Goal: Transaction & Acquisition: Download file/media

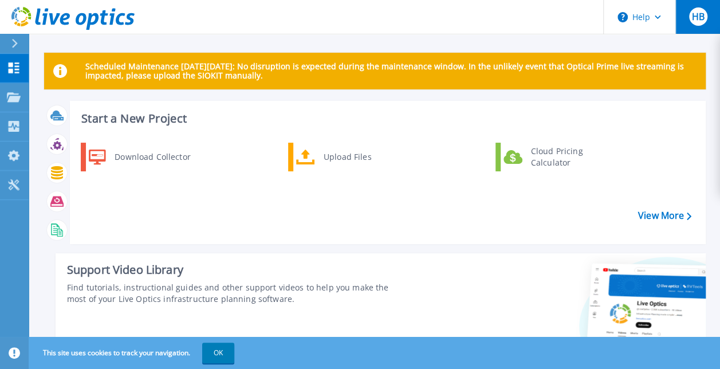
click at [705, 21] on div "HB" at bounding box center [698, 16] width 18 height 18
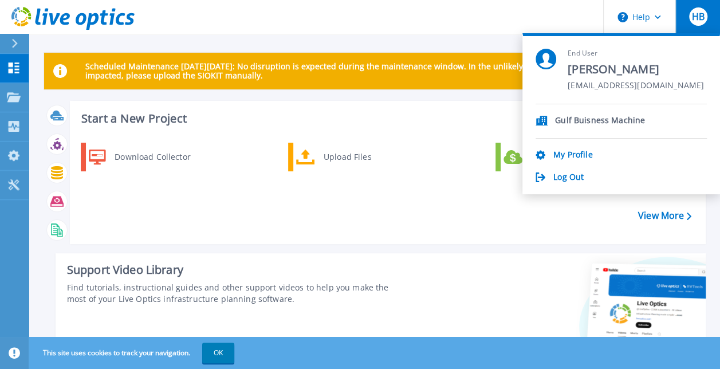
click at [413, 202] on div "Download Collector Upload Files Cloud Pricing Calculator" at bounding box center [386, 189] width 628 height 99
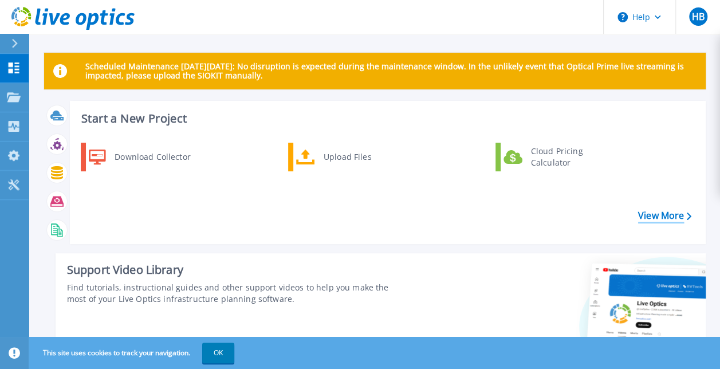
click at [654, 210] on link "View More" at bounding box center [664, 215] width 53 height 11
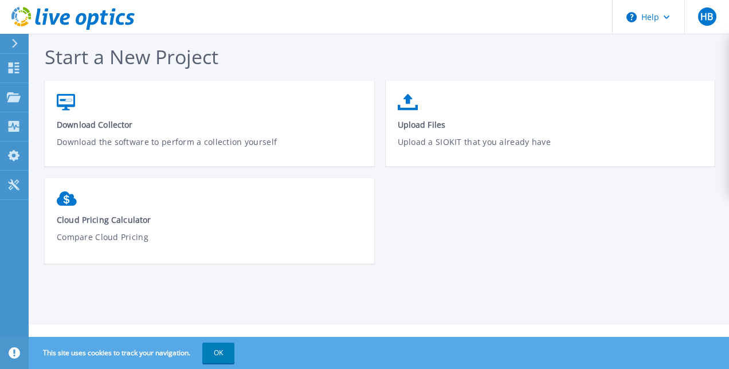
click at [21, 42] on div at bounding box center [19, 43] width 18 height 19
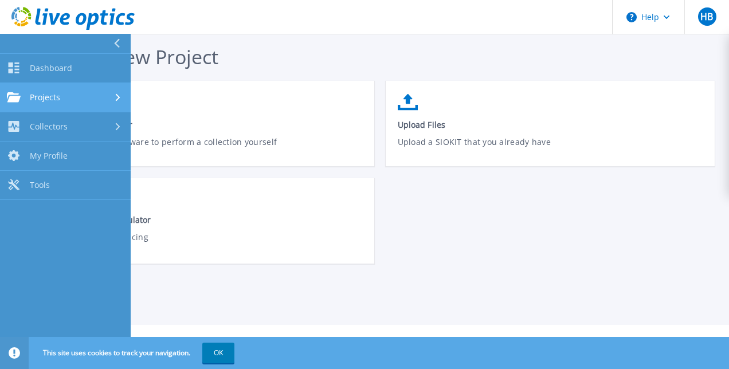
click at [77, 96] on div "Projects" at bounding box center [65, 97] width 117 height 10
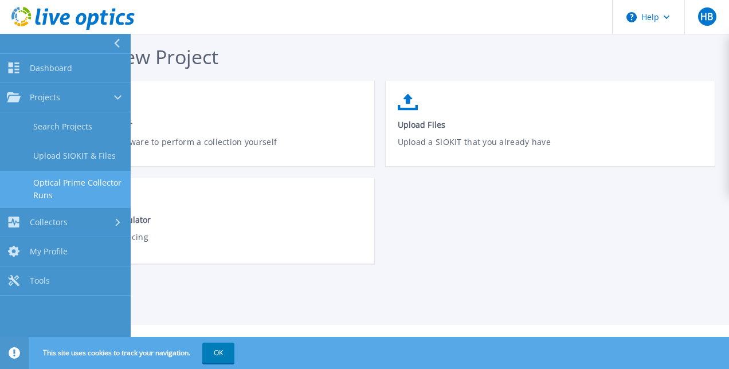
click at [113, 187] on link "Optical Prime Collector Runs" at bounding box center [65, 189] width 131 height 37
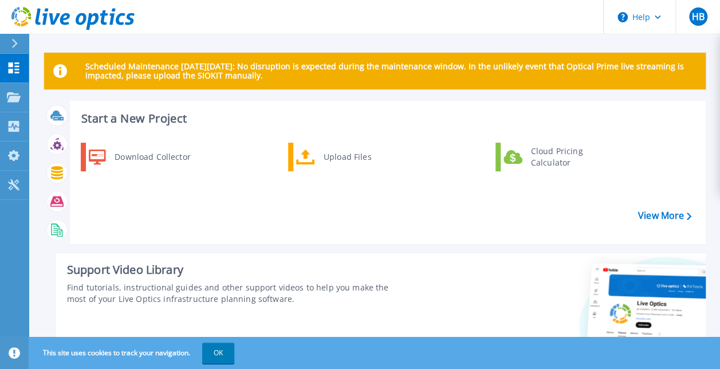
click at [15, 43] on icon at bounding box center [15, 43] width 6 height 9
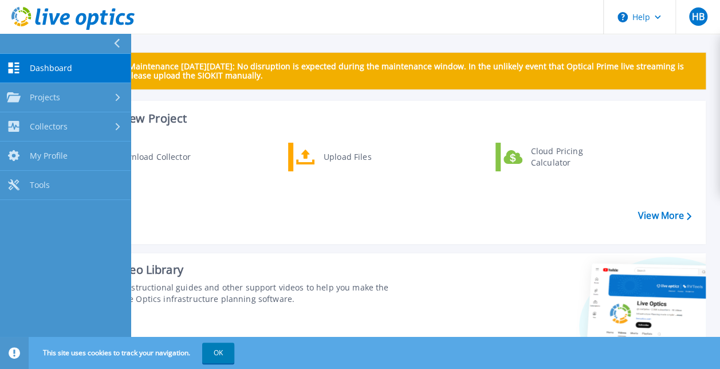
click at [56, 72] on span "Dashboard" at bounding box center [51, 68] width 42 height 10
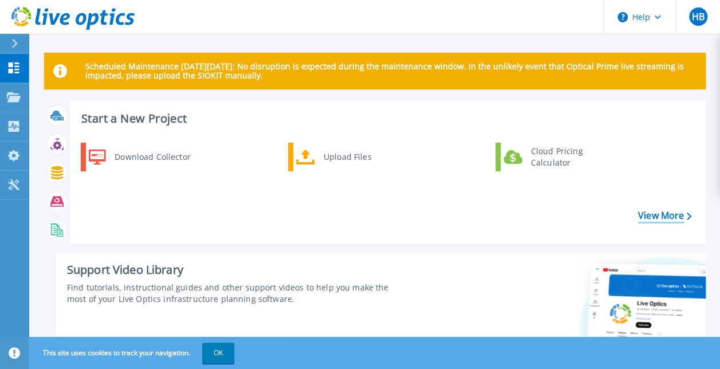
click at [671, 210] on link "View More" at bounding box center [664, 215] width 53 height 11
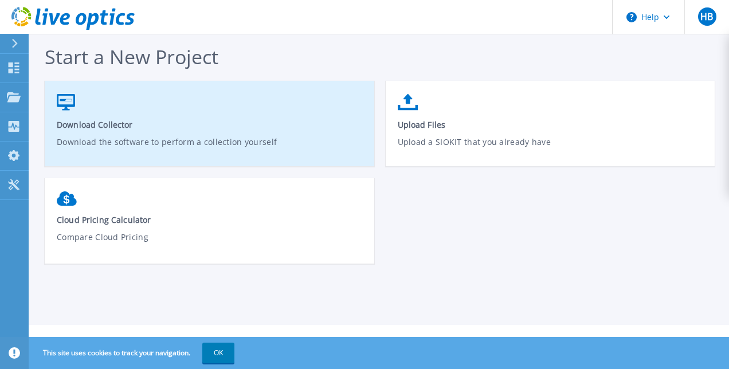
click at [225, 100] on link "Download Collector Download the software to perform a collection yourself" at bounding box center [210, 129] width 330 height 82
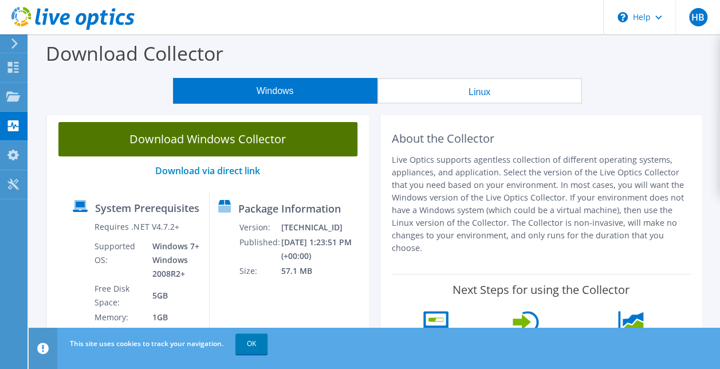
click at [269, 141] on link "Download Windows Collector" at bounding box center [207, 139] width 299 height 34
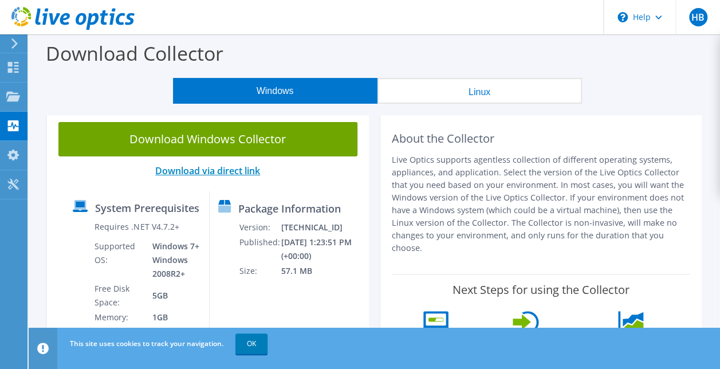
click at [246, 172] on link "Download via direct link" at bounding box center [207, 170] width 105 height 13
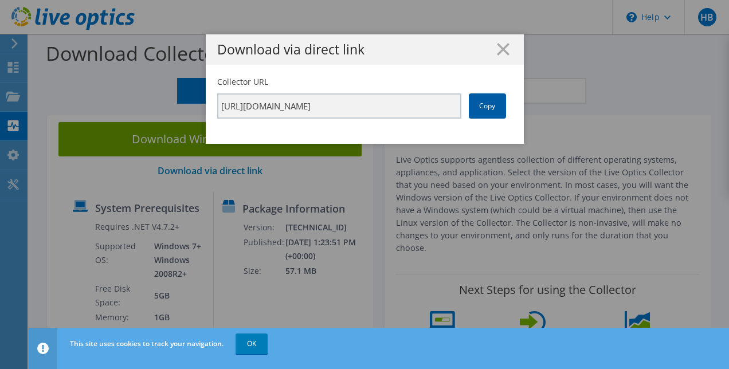
click at [480, 97] on link "Copy" at bounding box center [487, 105] width 37 height 25
click at [504, 41] on div "Download via direct link" at bounding box center [365, 49] width 318 height 30
click at [501, 54] on icon at bounding box center [503, 49] width 13 height 13
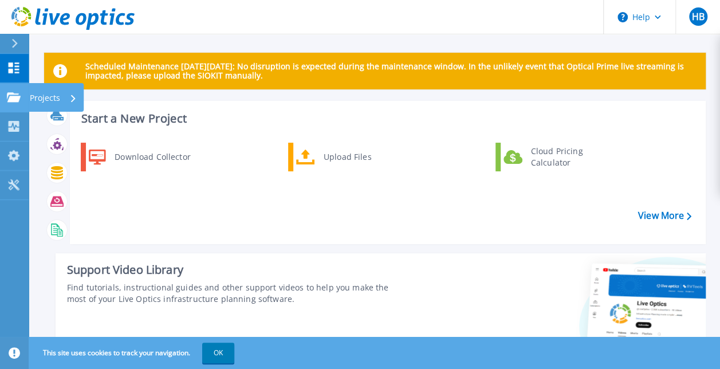
click at [17, 90] on link "Projects Projects" at bounding box center [14, 97] width 29 height 29
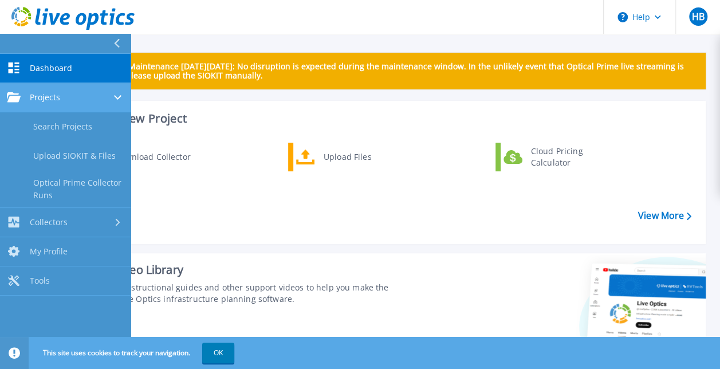
click at [70, 101] on div "Projects" at bounding box center [65, 97] width 117 height 10
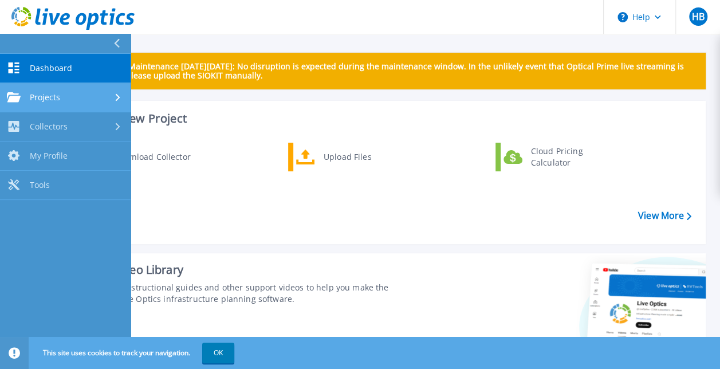
click at [70, 101] on div "Projects" at bounding box center [65, 97] width 117 height 10
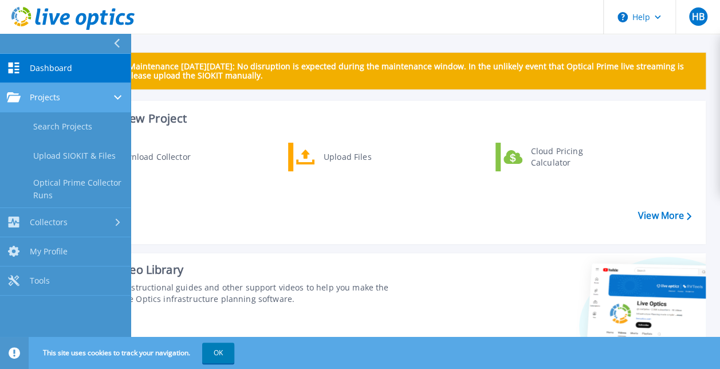
click at [81, 103] on link "Projects Projects" at bounding box center [65, 97] width 131 height 29
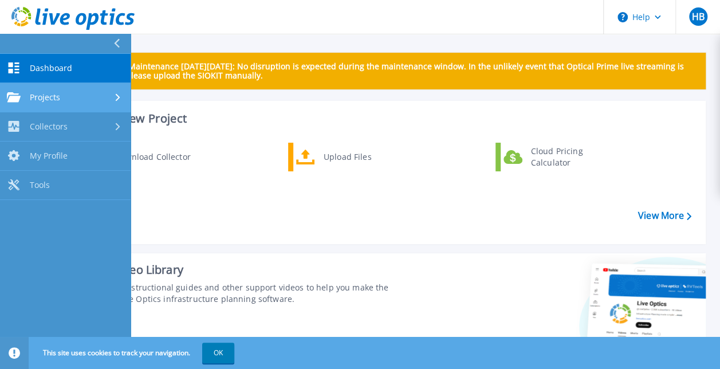
click at [36, 95] on span "Projects" at bounding box center [45, 97] width 30 height 10
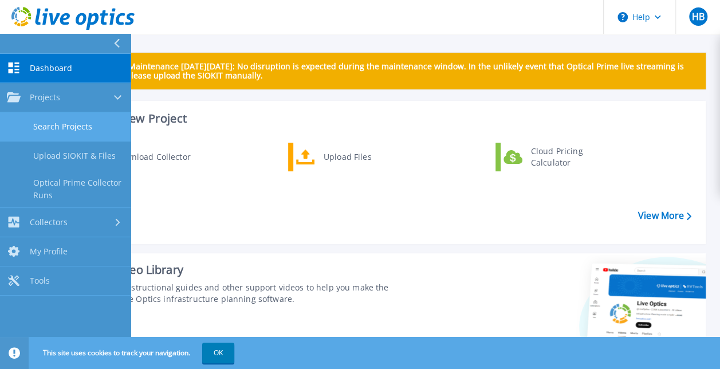
click at [68, 137] on link "Search Projects" at bounding box center [65, 126] width 131 height 29
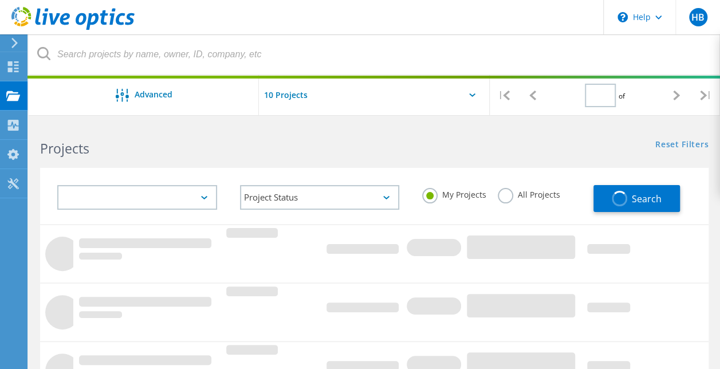
type input "1"
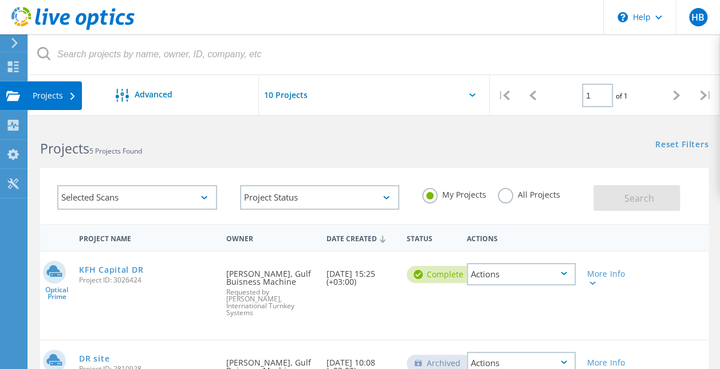
click at [16, 93] on use at bounding box center [13, 96] width 14 height 10
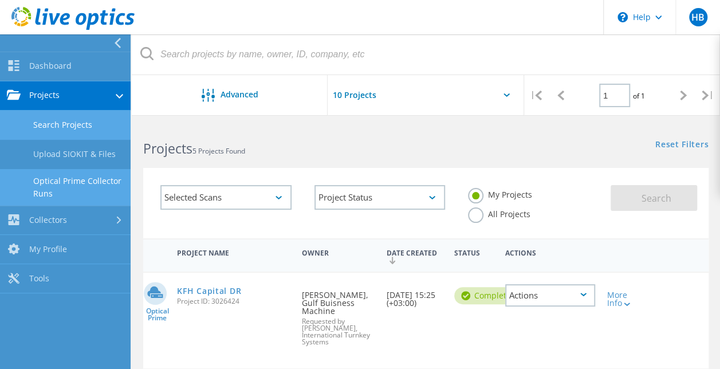
click at [86, 188] on link "Optical Prime Collector Runs" at bounding box center [65, 187] width 131 height 37
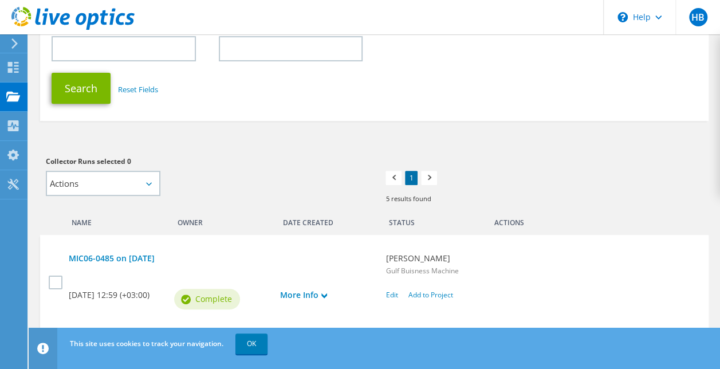
scroll to position [172, 0]
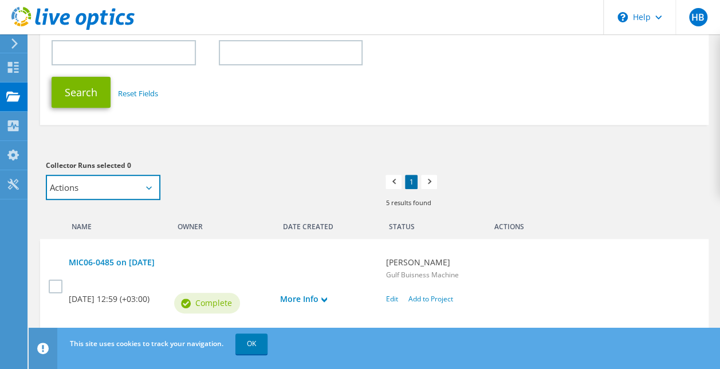
click at [107, 193] on select "Actions Add to new project Add to existing project" at bounding box center [103, 187] width 115 height 25
click at [46, 176] on select "Actions Add to new project Add to existing project" at bounding box center [103, 187] width 115 height 25
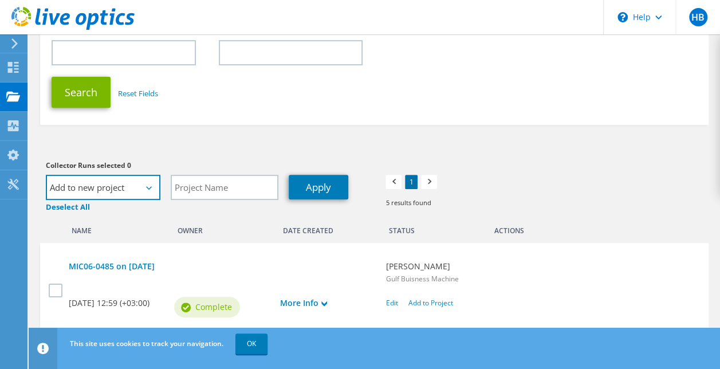
click at [144, 194] on select "Actions Add to new project Add to existing project" at bounding box center [103, 187] width 115 height 25
click at [46, 176] on select "Actions Add to new project Add to existing project" at bounding box center [103, 187] width 115 height 25
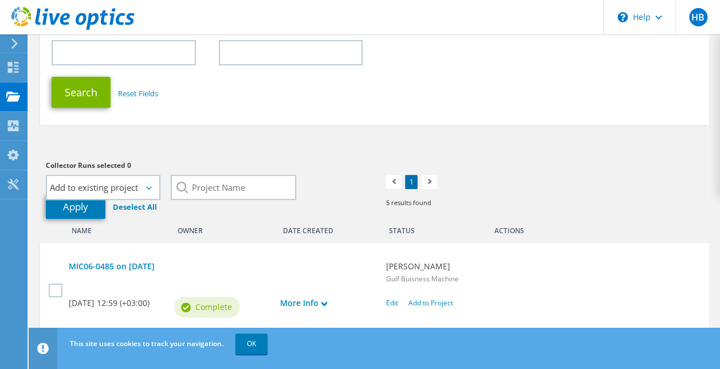
click at [150, 189] on icon at bounding box center [149, 187] width 6 height 3
click at [142, 195] on select "Actions Add to new project Add to existing project" at bounding box center [103, 187] width 115 height 25
select select "new_proj"
click at [46, 176] on select "Actions Add to new project Add to existing project" at bounding box center [103, 187] width 115 height 25
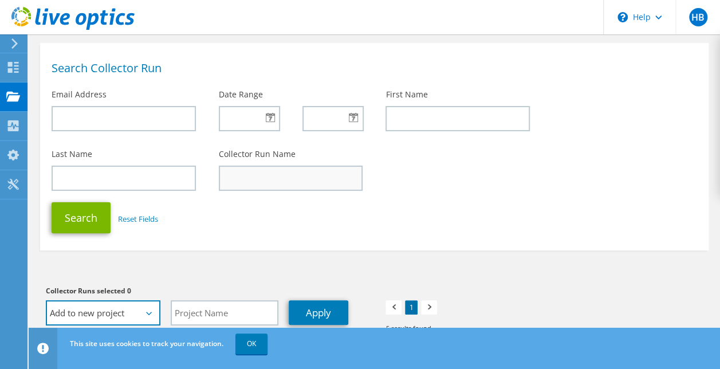
scroll to position [0, 0]
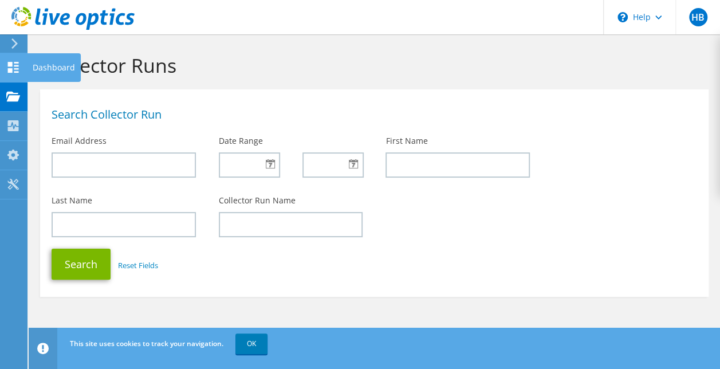
click at [13, 70] on icon at bounding box center [13, 67] width 14 height 11
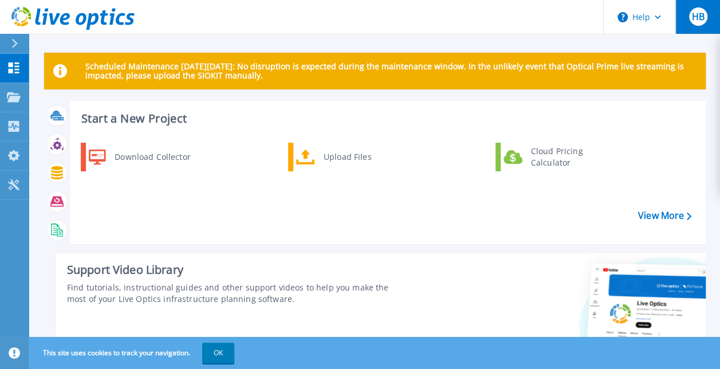
click at [688, 19] on button "HB" at bounding box center [698, 17] width 45 height 34
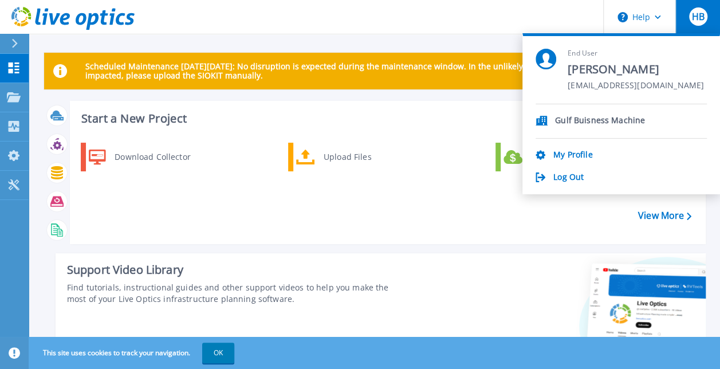
click at [688, 19] on button "HB" at bounding box center [698, 17] width 45 height 34
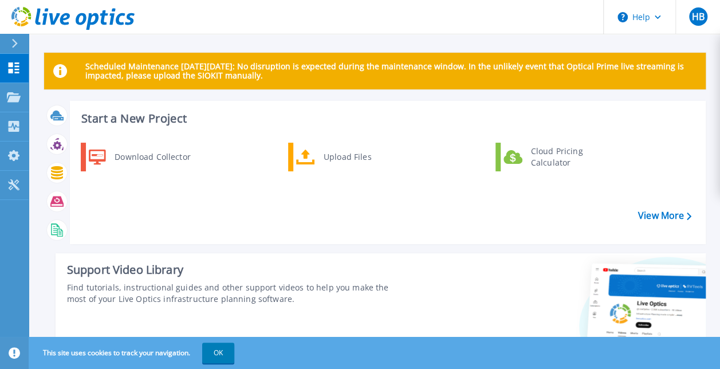
click at [8, 44] on button at bounding box center [14, 44] width 29 height 20
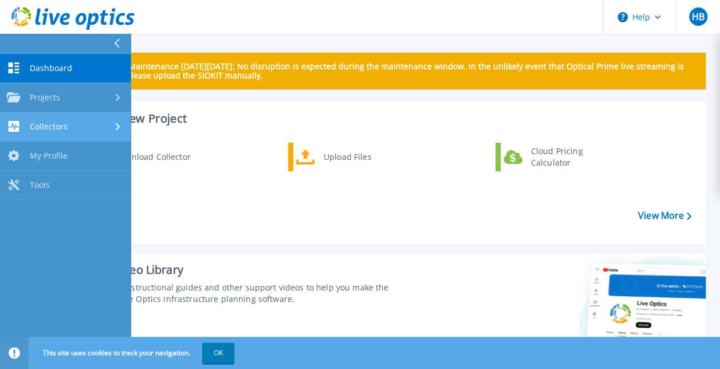
click at [85, 120] on link "Collectors Collectors" at bounding box center [65, 126] width 131 height 29
click at [93, 130] on div "Collectors" at bounding box center [65, 126] width 117 height 11
click at [52, 125] on span "Collectors" at bounding box center [49, 127] width 38 height 10
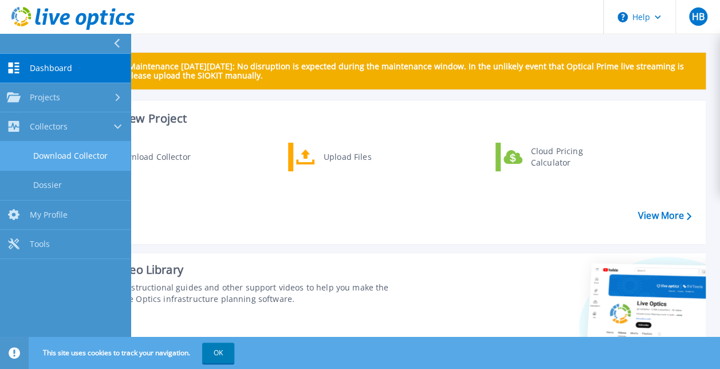
click at [85, 156] on link "Download Collector" at bounding box center [65, 156] width 131 height 29
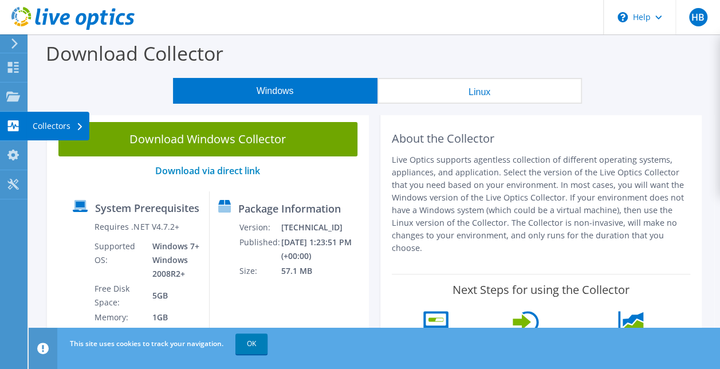
click at [28, 122] on div "Collectors" at bounding box center [58, 126] width 62 height 29
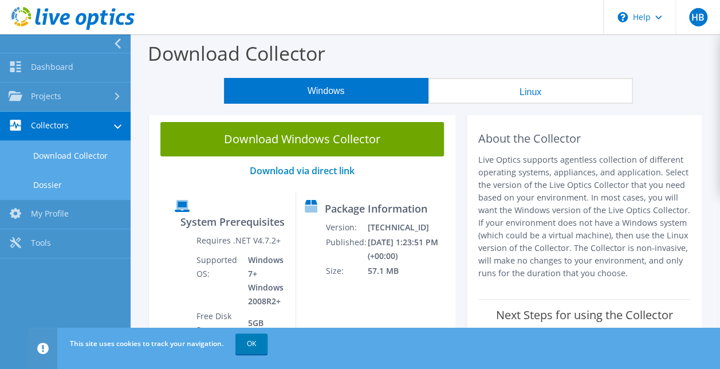
click at [75, 188] on link "Dossier" at bounding box center [65, 184] width 131 height 29
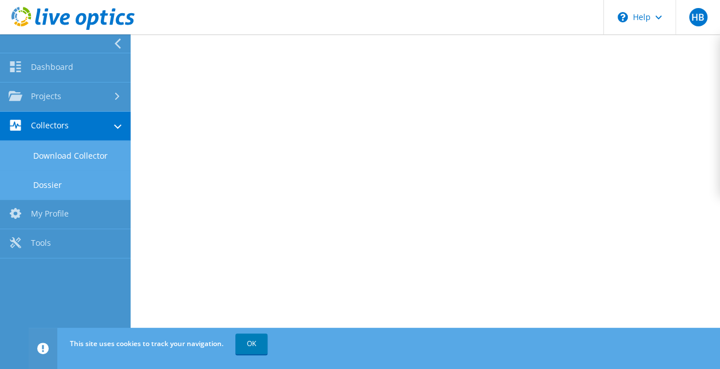
click at [47, 159] on link "Download Collector" at bounding box center [65, 155] width 131 height 29
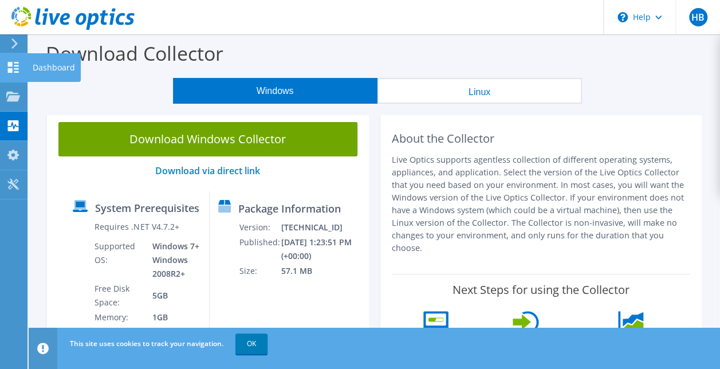
click at [9, 67] on icon at bounding box center [13, 67] width 14 height 11
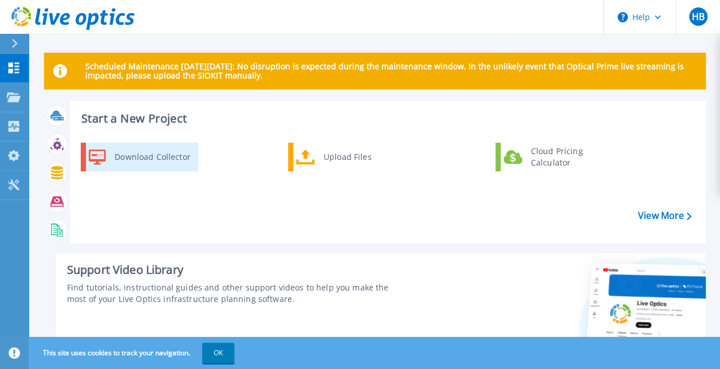
click at [178, 165] on div "Download Collector" at bounding box center [152, 157] width 87 height 23
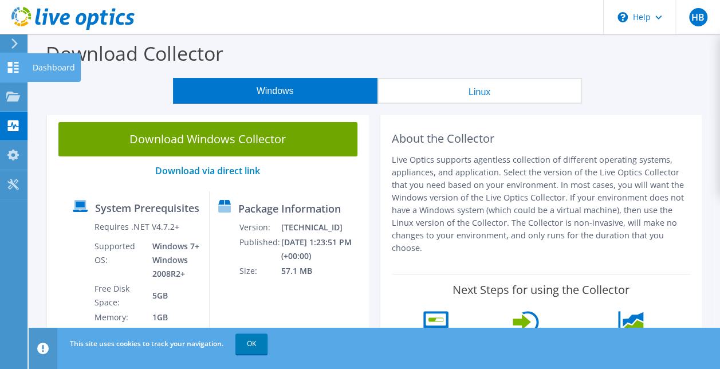
click at [17, 68] on use at bounding box center [13, 67] width 11 height 11
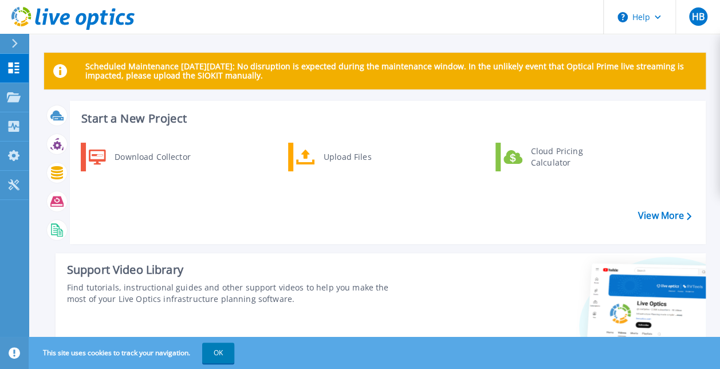
click at [14, 93] on icon at bounding box center [14, 97] width 14 height 10
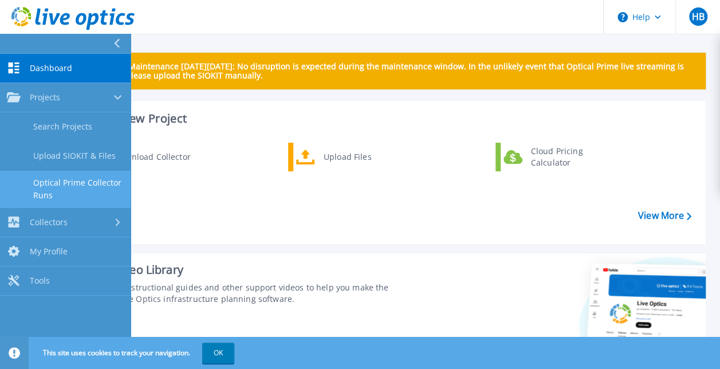
click at [45, 190] on link "Optical Prime Collector Runs" at bounding box center [65, 189] width 131 height 37
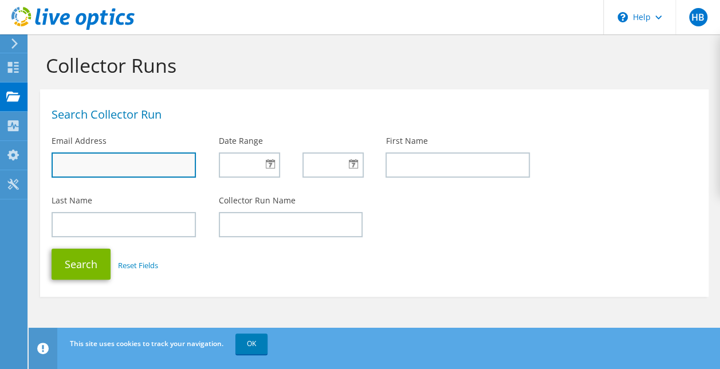
click at [96, 166] on input "text" at bounding box center [124, 164] width 144 height 25
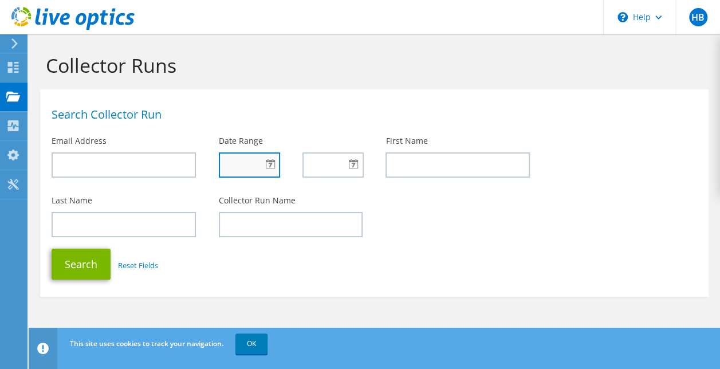
click at [273, 171] on input "text" at bounding box center [249, 164] width 61 height 25
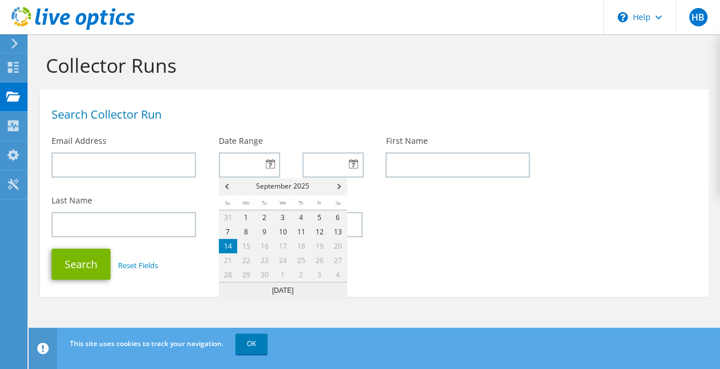
click at [230, 247] on link "14" at bounding box center [228, 246] width 18 height 14
type input "09/14/2025"
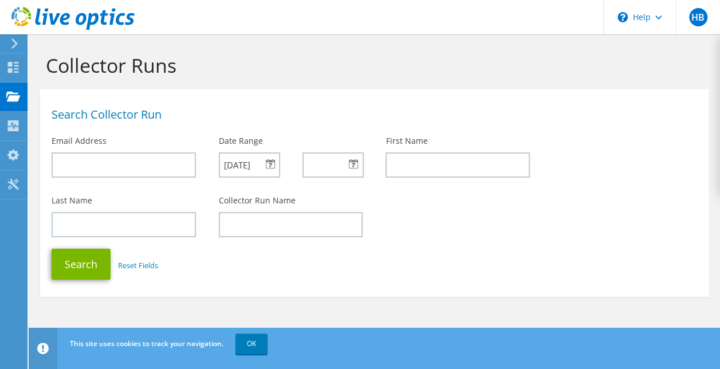
click at [355, 165] on div at bounding box center [333, 164] width 61 height 25
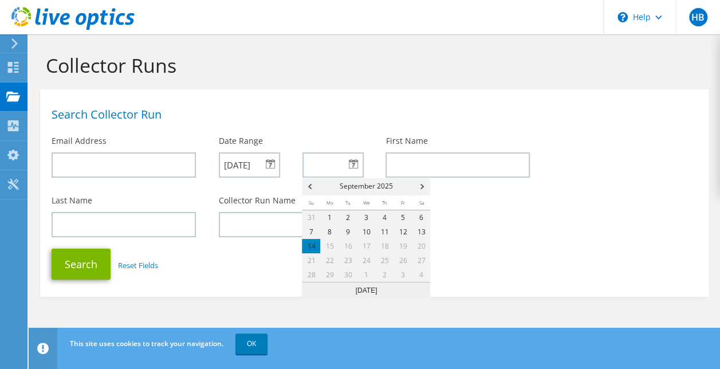
click at [423, 182] on span "Next" at bounding box center [424, 186] width 14 height 17
click at [311, 186] on span "Prev" at bounding box center [309, 186] width 14 height 17
click at [331, 167] on input "text" at bounding box center [333, 164] width 61 height 25
click at [328, 142] on div "Date Range 09/14/2025" at bounding box center [290, 160] width 167 height 60
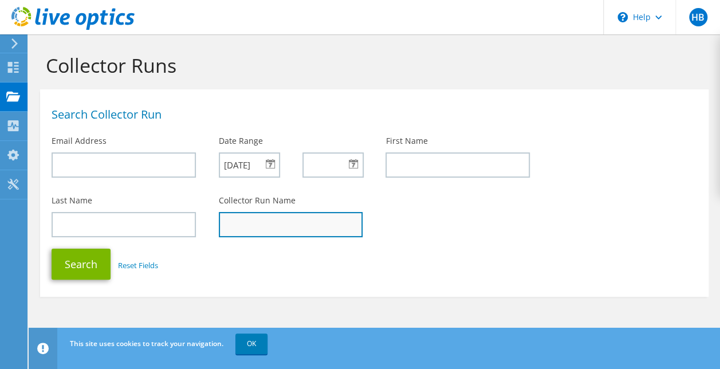
click at [254, 231] on input "text" at bounding box center [291, 224] width 144 height 25
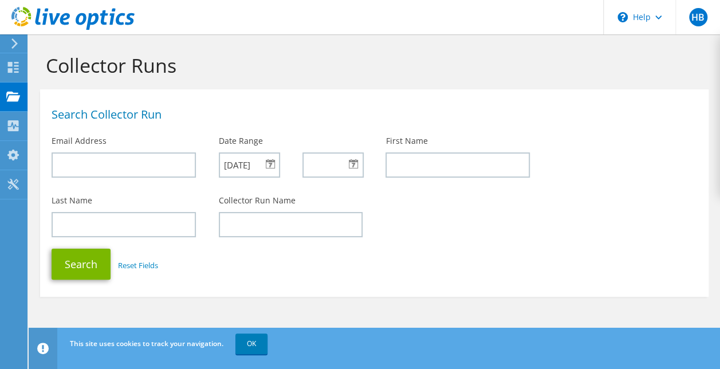
click at [643, 155] on div "Search Collector Run Email Address Date Range 09/14/2025 First Name" at bounding box center [374, 142] width 669 height 94
click at [146, 264] on link "Reset Fields" at bounding box center [138, 265] width 40 height 10
click at [114, 119] on h1 "Search Collector Run" at bounding box center [372, 114] width 640 height 11
click at [17, 122] on use at bounding box center [13, 125] width 11 height 11
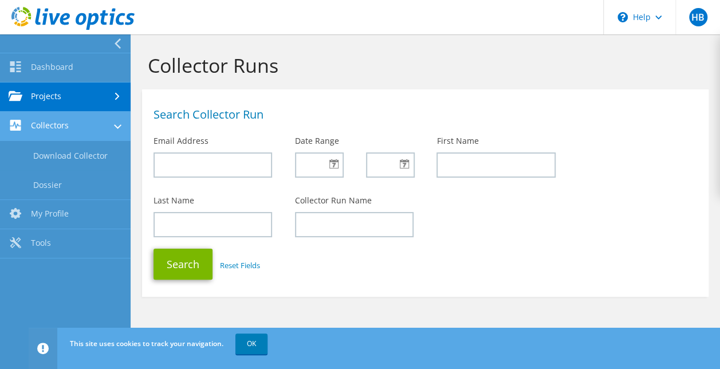
click at [54, 129] on link "Collectors" at bounding box center [65, 126] width 131 height 29
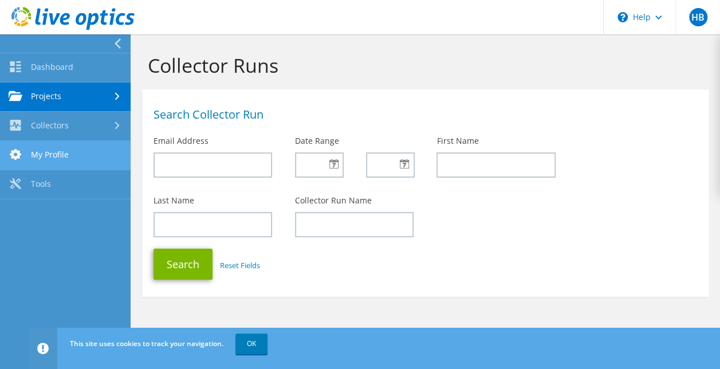
click at [50, 155] on link "My Profile" at bounding box center [65, 155] width 131 height 29
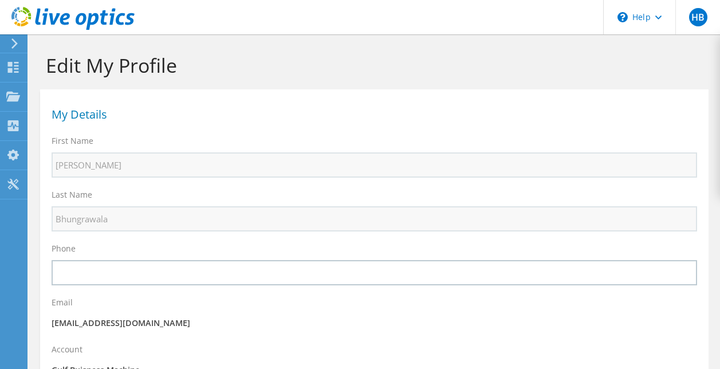
select select "119"
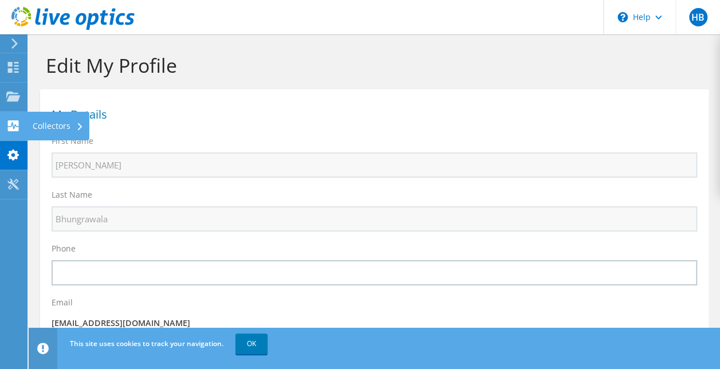
click at [16, 123] on use at bounding box center [13, 125] width 11 height 11
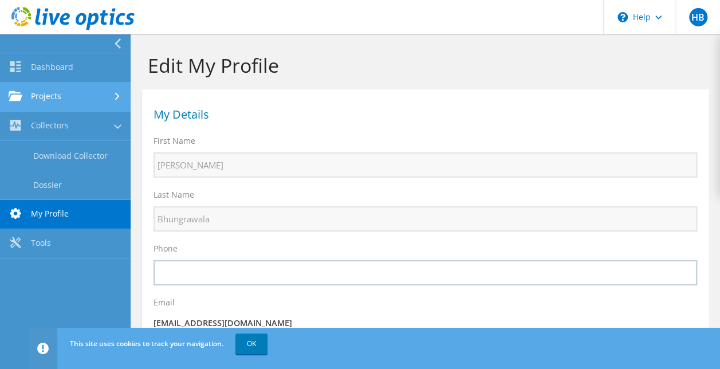
click at [59, 88] on link "Projects" at bounding box center [65, 97] width 131 height 29
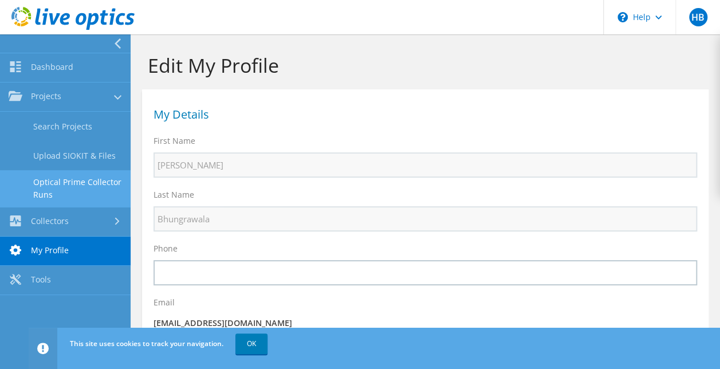
click at [76, 179] on link "Optical Prime Collector Runs" at bounding box center [65, 188] width 131 height 37
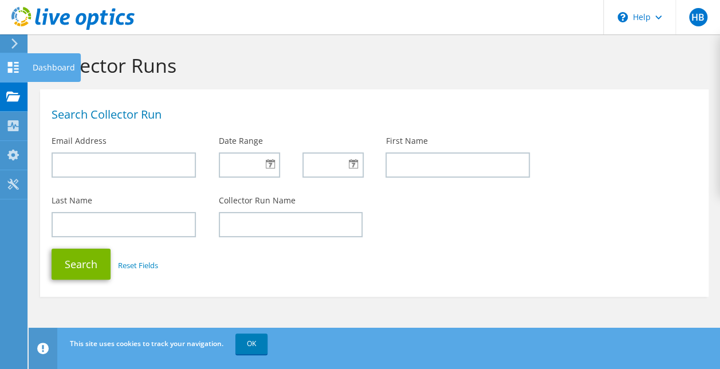
click at [17, 62] on use at bounding box center [13, 67] width 11 height 11
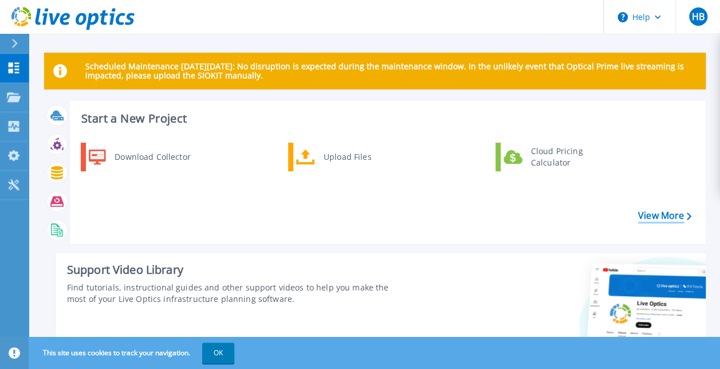
click at [668, 210] on link "View More" at bounding box center [664, 215] width 53 height 11
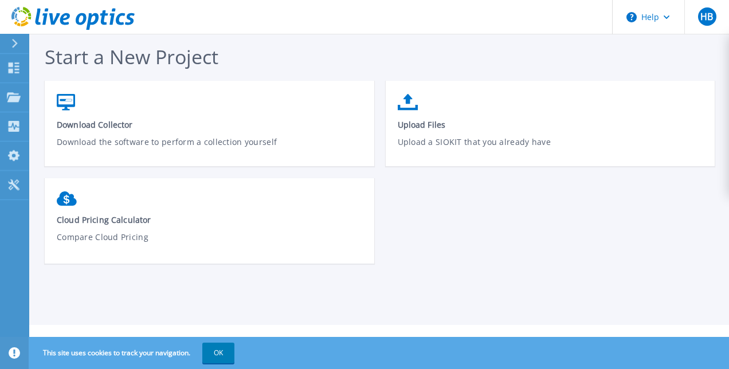
click at [478, 241] on div "Download Collector Download the software to perform a collection yourself Uploa…" at bounding box center [385, 178] width 681 height 195
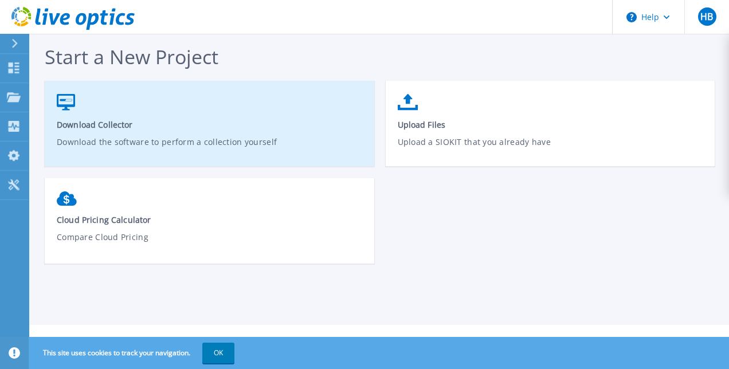
click at [193, 131] on link "Download Collector Download the software to perform a collection yourself" at bounding box center [210, 129] width 330 height 82
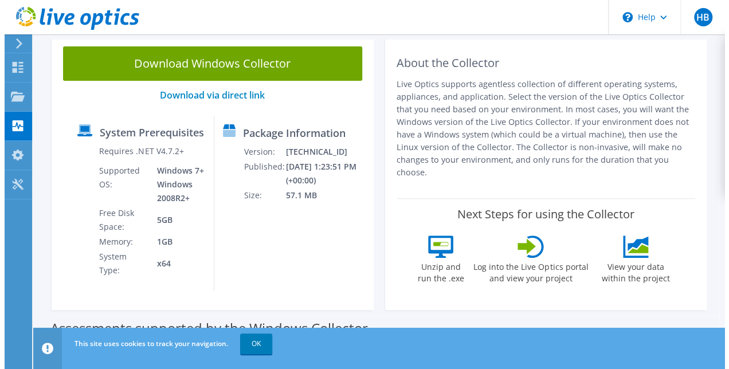
scroll to position [69, 0]
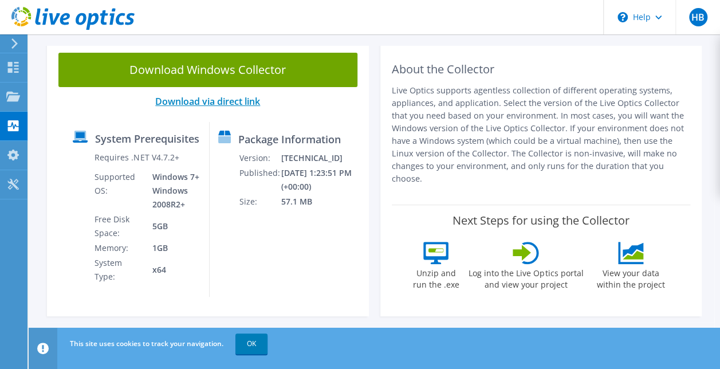
click at [216, 101] on link "Download via direct link" at bounding box center [207, 101] width 105 height 13
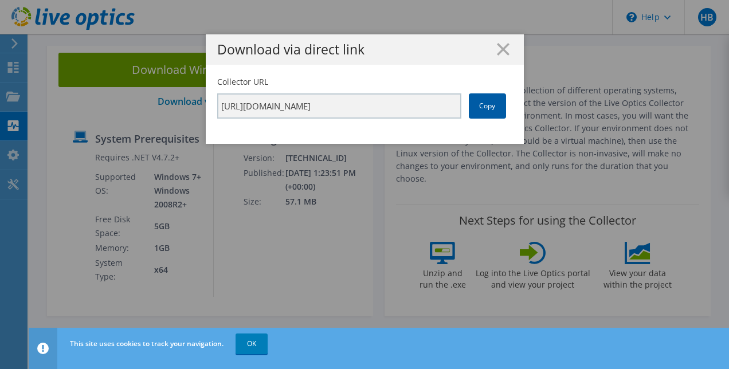
click at [481, 107] on link "Copy" at bounding box center [487, 105] width 37 height 25
drag, startPoint x: 481, startPoint y: 107, endPoint x: 489, endPoint y: 101, distance: 10.3
click at [489, 101] on link "Copy" at bounding box center [487, 105] width 37 height 25
